Goal: Register for event/course

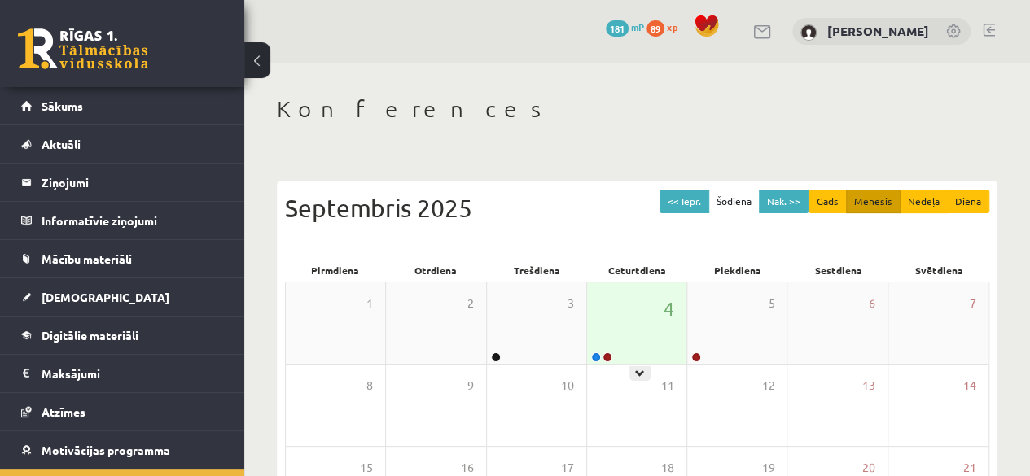
click at [631, 313] on div "4" at bounding box center [636, 322] width 99 height 81
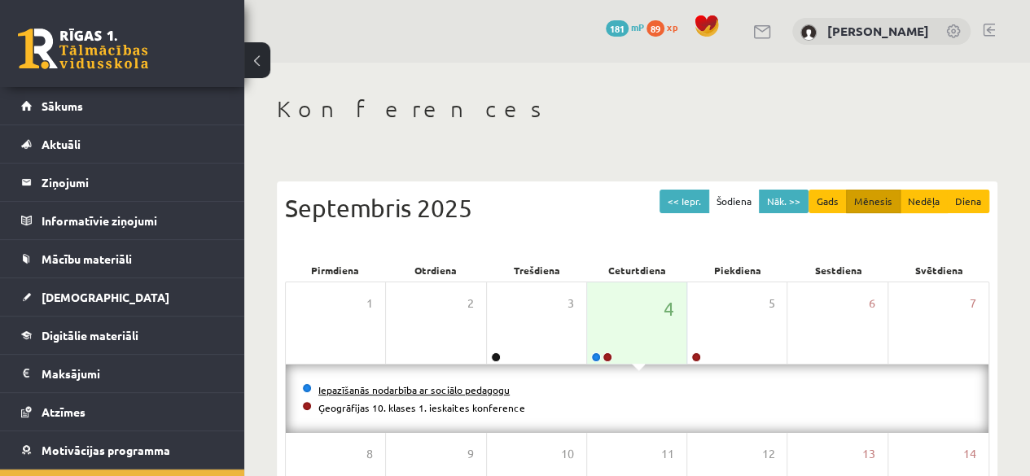
click at [405, 390] on link "Iepazīšanās nodarbība ar sociālo pedagogu" at bounding box center [413, 389] width 191 height 13
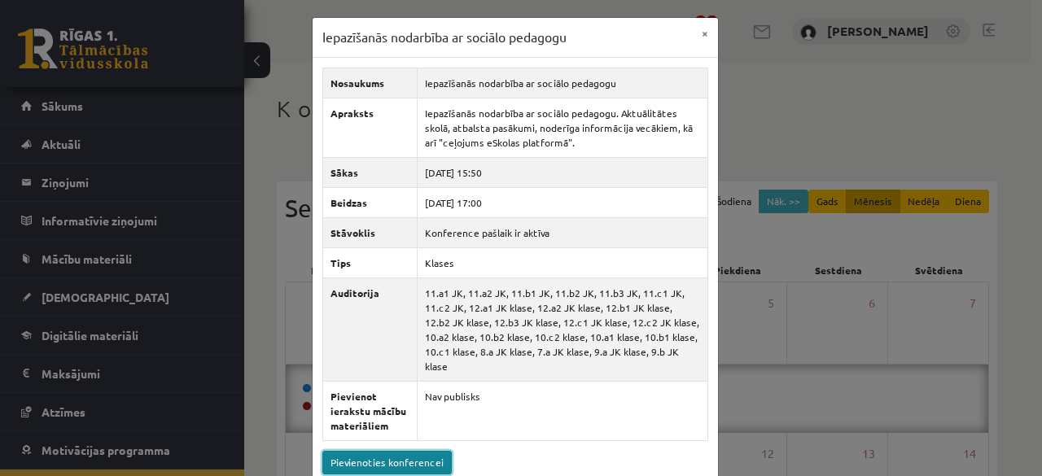
click at [387, 451] on link "Pievienoties konferencei" at bounding box center [386, 463] width 129 height 24
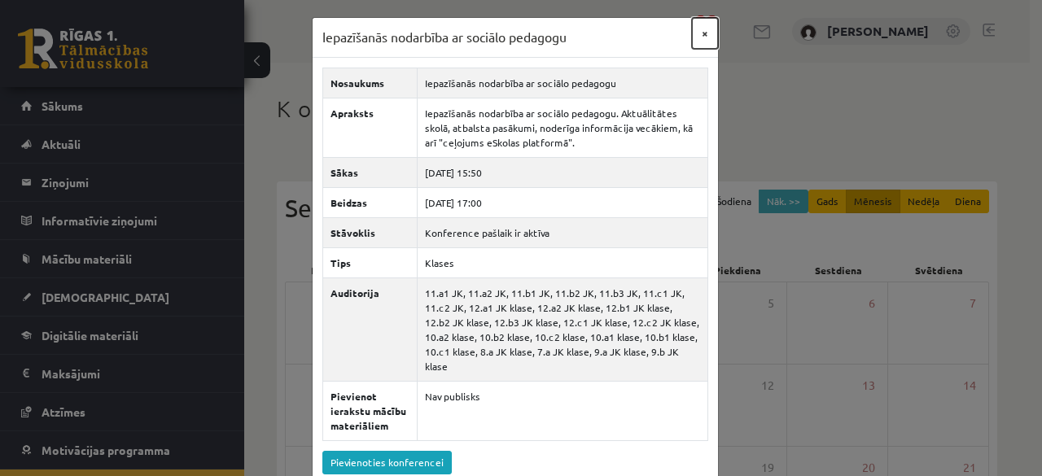
click at [702, 28] on button "×" at bounding box center [705, 33] width 26 height 31
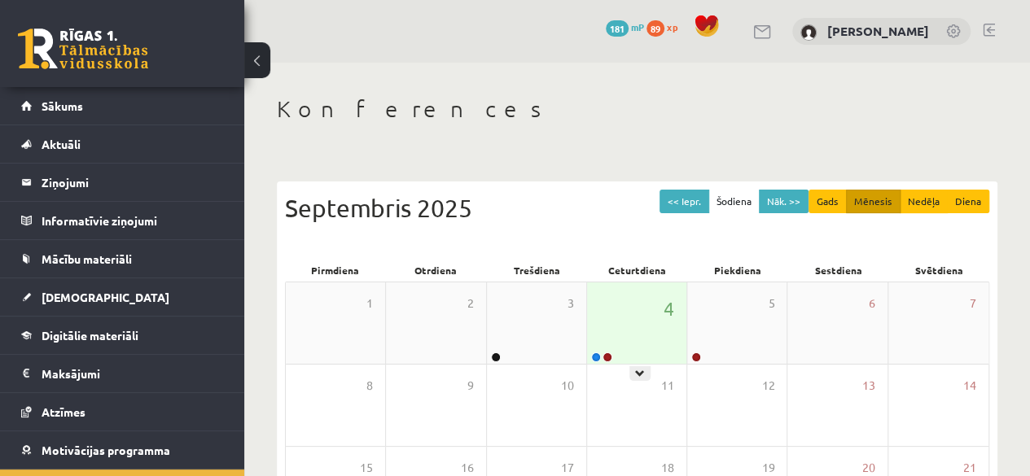
click at [632, 359] on div "4" at bounding box center [636, 322] width 99 height 81
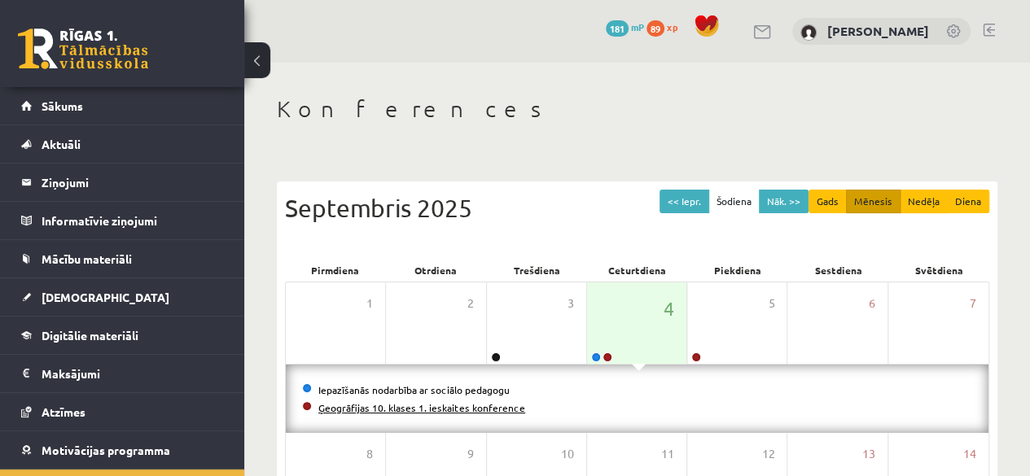
click at [457, 408] on link "Ģeogrāfijas 10. klases 1. ieskaites konference" at bounding box center [421, 407] width 207 height 13
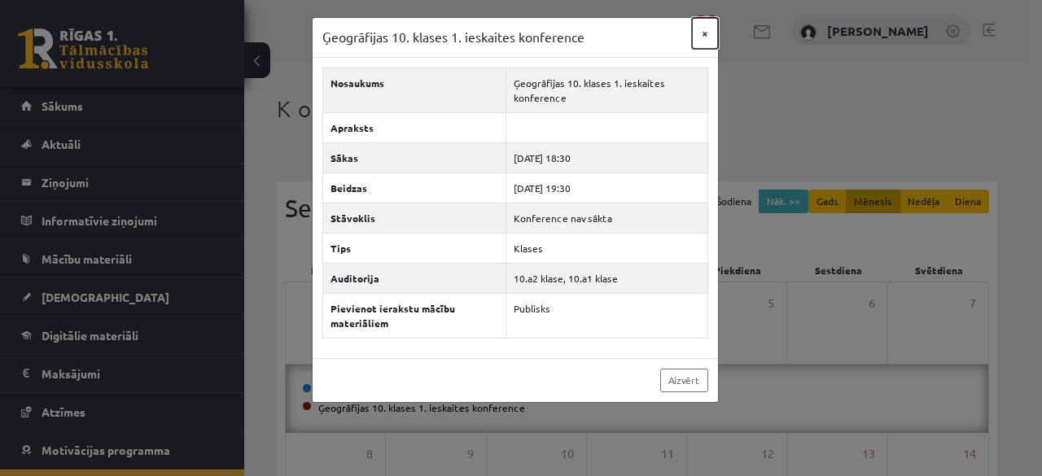
click at [711, 30] on button "×" at bounding box center [705, 33] width 26 height 31
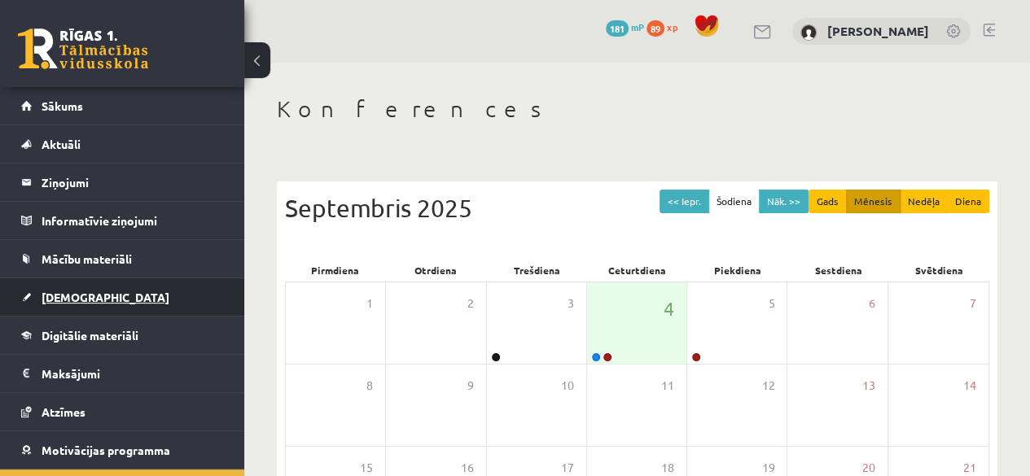
click at [55, 299] on span "[DEMOGRAPHIC_DATA]" at bounding box center [106, 297] width 128 height 15
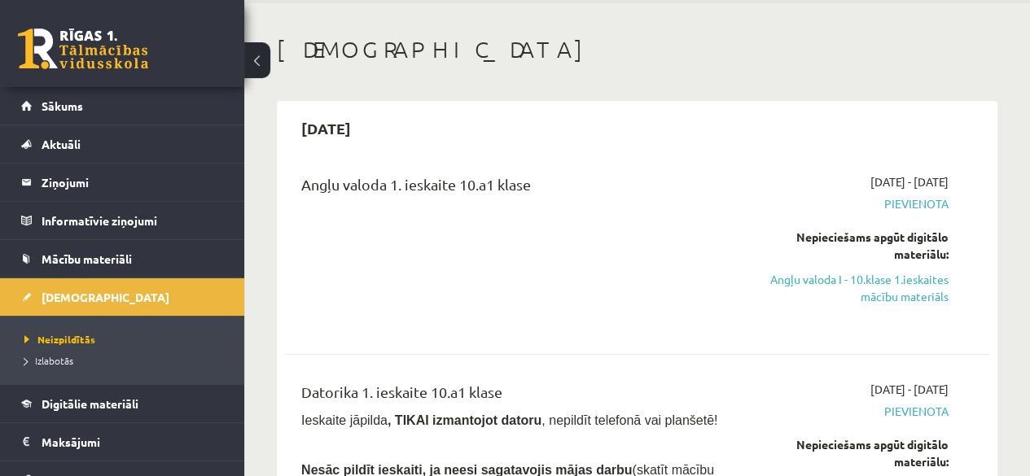
scroll to position [83, 0]
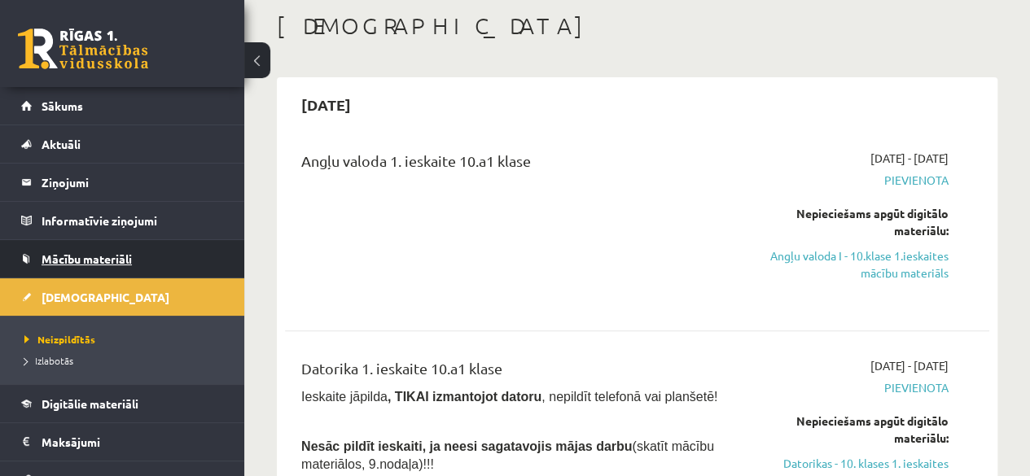
click at [87, 245] on link "Mācību materiāli" at bounding box center [122, 258] width 203 height 37
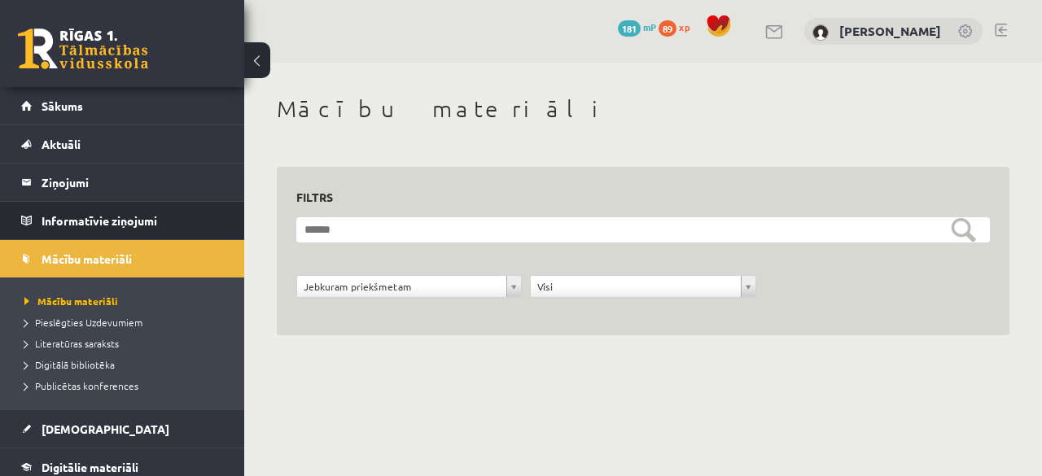
scroll to position [195, 0]
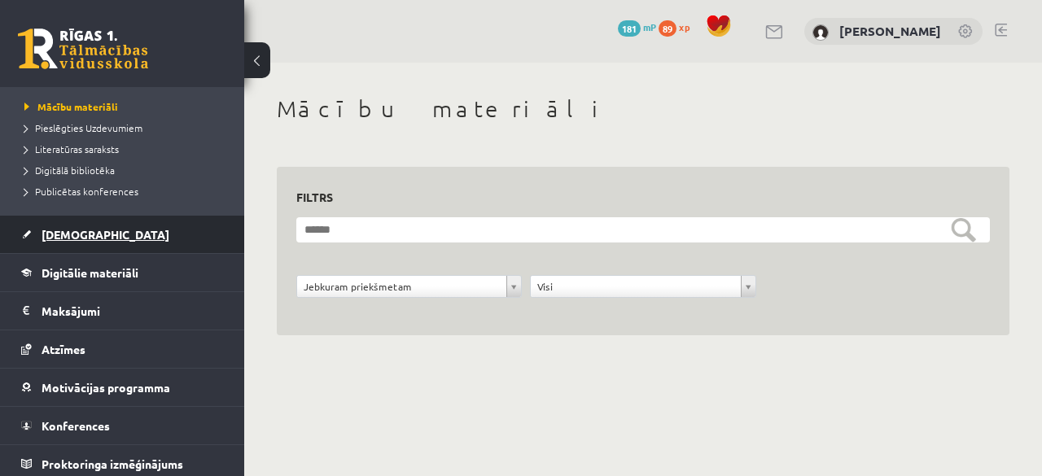
click at [59, 238] on span "[DEMOGRAPHIC_DATA]" at bounding box center [106, 234] width 128 height 15
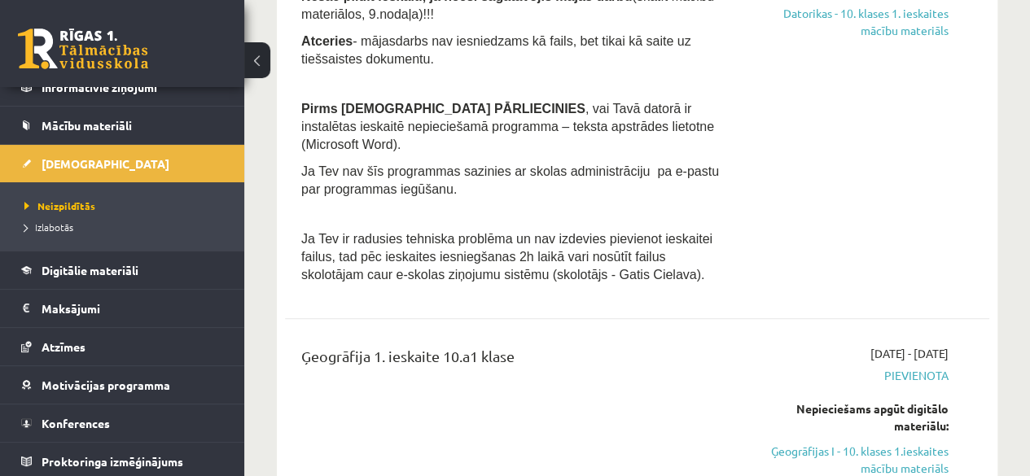
scroll to position [539, 0]
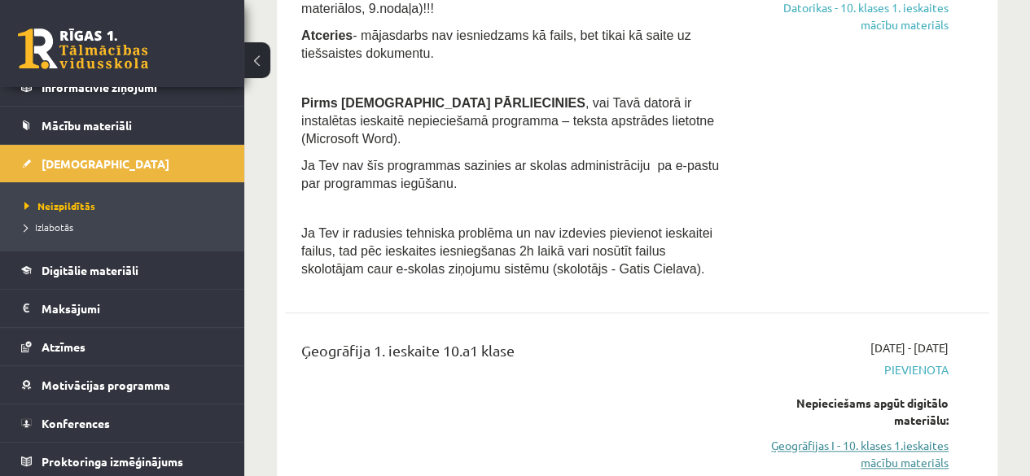
click at [828, 437] on link "Ģeogrāfijas I - 10. klases 1.ieskaites mācību materiāls" at bounding box center [848, 454] width 199 height 34
